Goal: Information Seeking & Learning: Learn about a topic

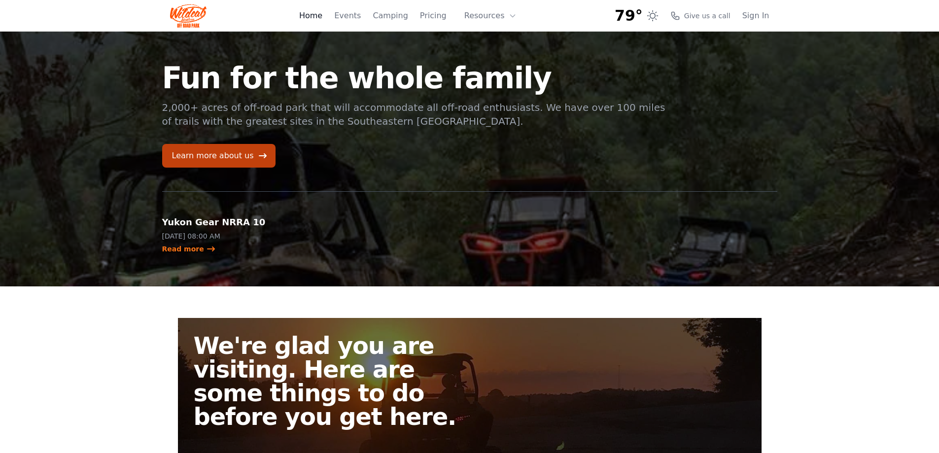
click at [322, 18] on link "Home" at bounding box center [310, 16] width 23 height 12
click at [403, 17] on link "Camping" at bounding box center [390, 16] width 35 height 12
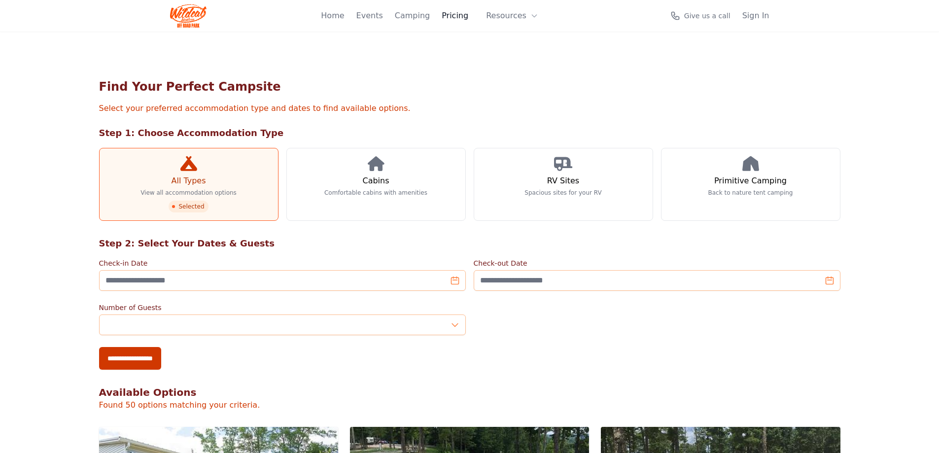
click at [451, 12] on link "Pricing" at bounding box center [455, 16] width 27 height 12
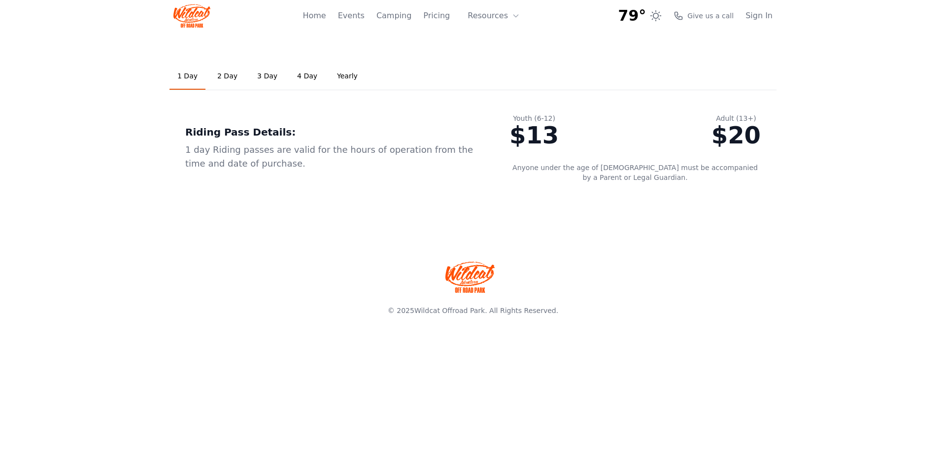
click at [252, 76] on link "3 Day" at bounding box center [267, 76] width 36 height 27
click at [329, 75] on link "Yearly" at bounding box center [347, 76] width 36 height 27
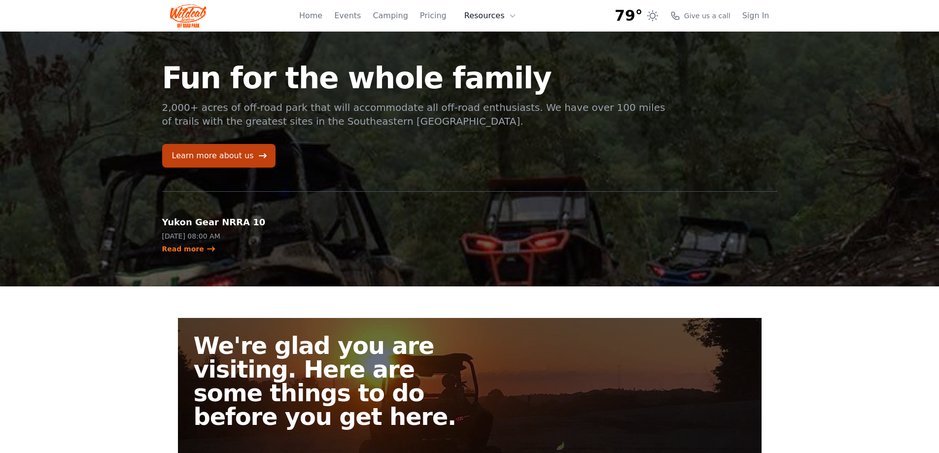
click at [507, 14] on button "Resources" at bounding box center [490, 16] width 64 height 20
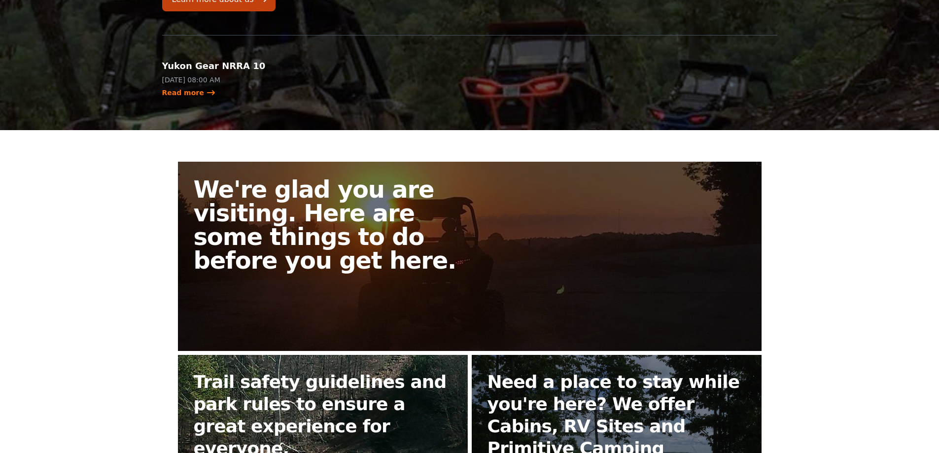
scroll to position [336, 0]
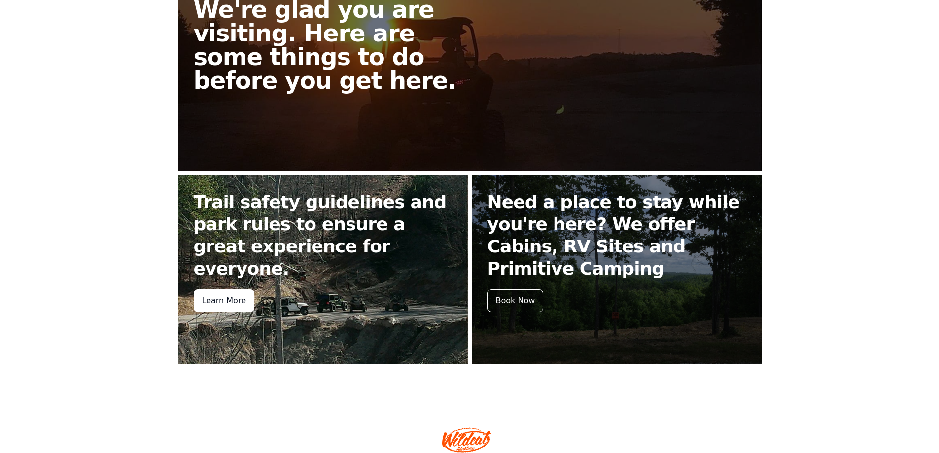
click at [227, 289] on div "Learn More" at bounding box center [224, 300] width 61 height 23
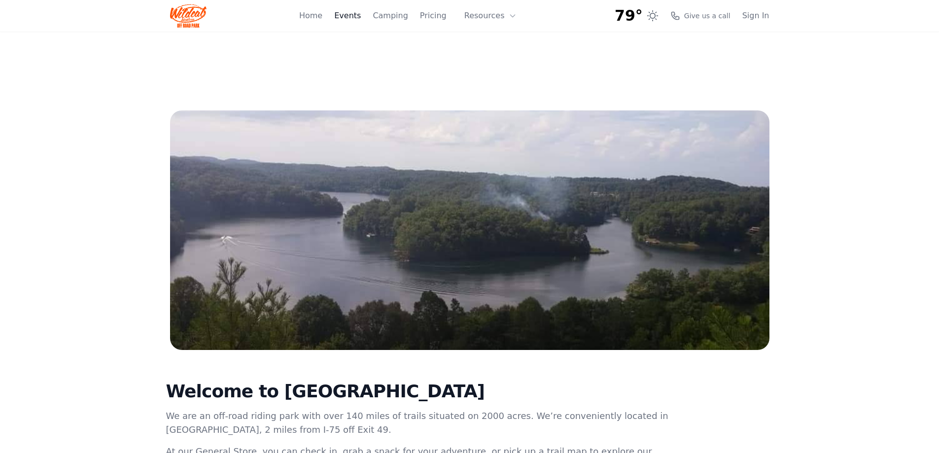
click at [354, 17] on link "Events" at bounding box center [347, 16] width 27 height 12
